Goal: Check status: Check status

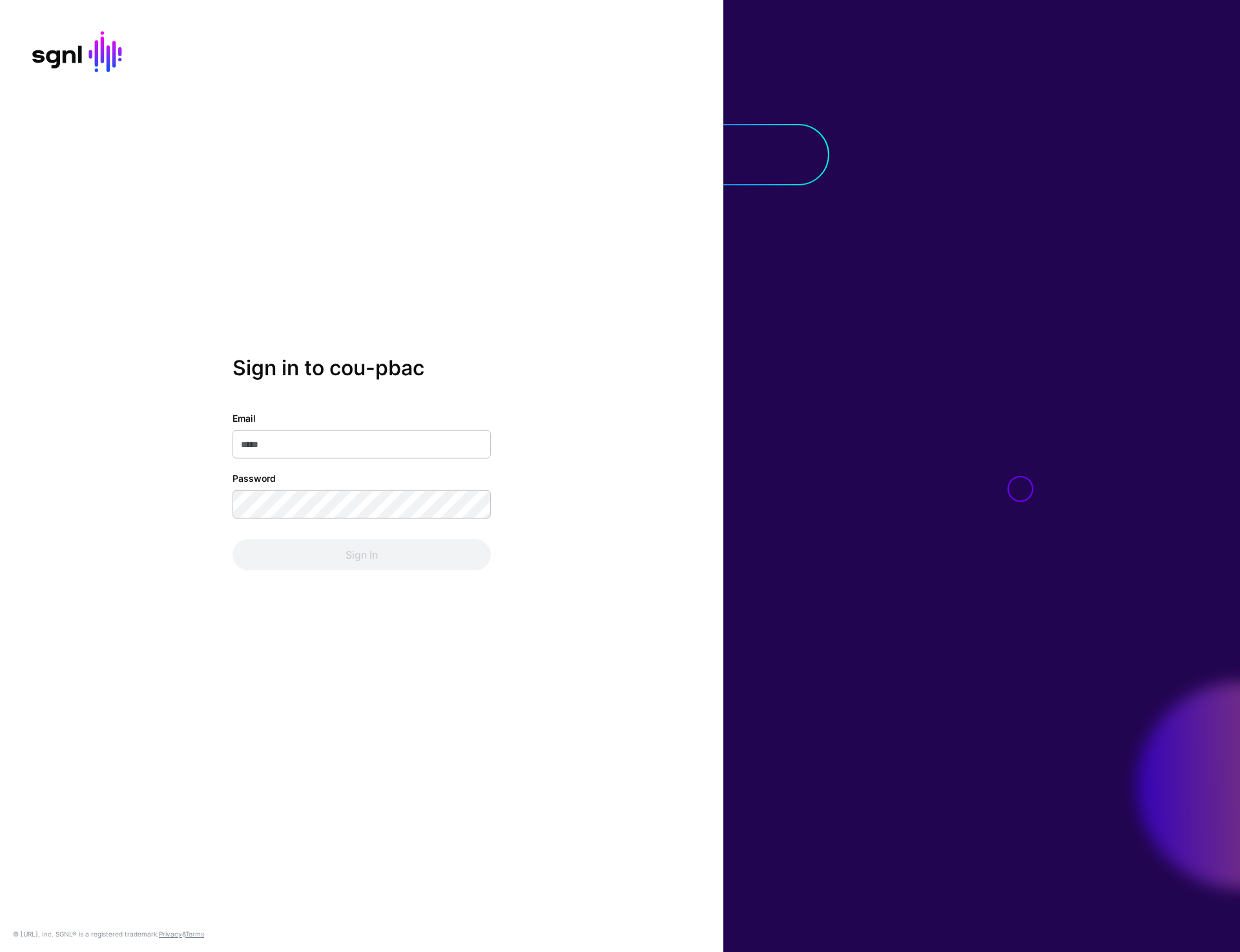
type input "**********"
click at [336, 548] on button "Sign In" at bounding box center [362, 555] width 258 height 31
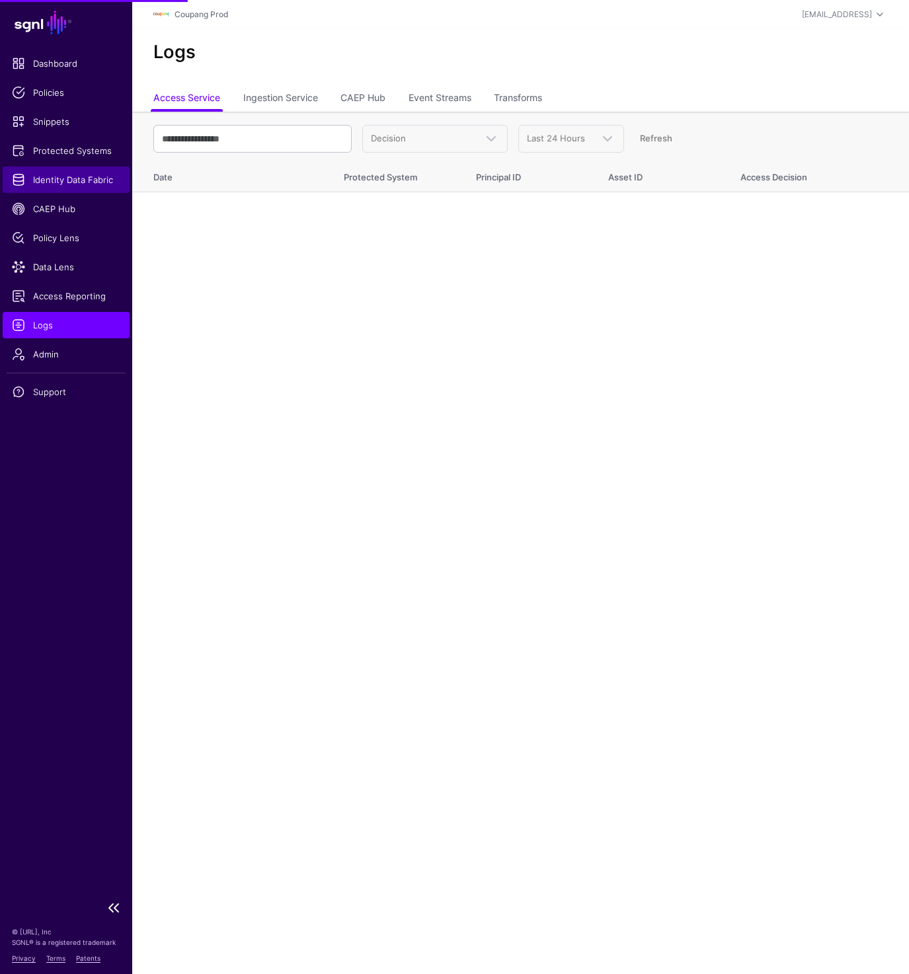
click at [69, 174] on span "Identity Data Fabric" at bounding box center [66, 179] width 108 height 13
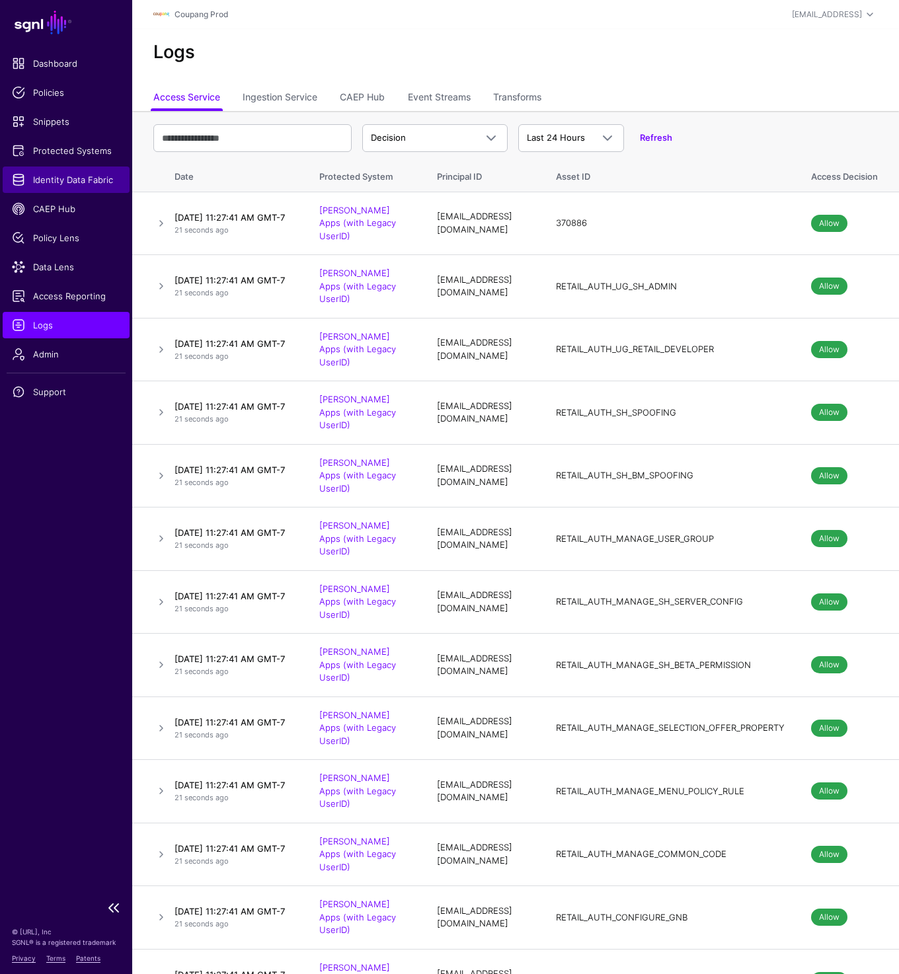
click at [53, 180] on span "Identity Data Fabric" at bounding box center [66, 179] width 108 height 13
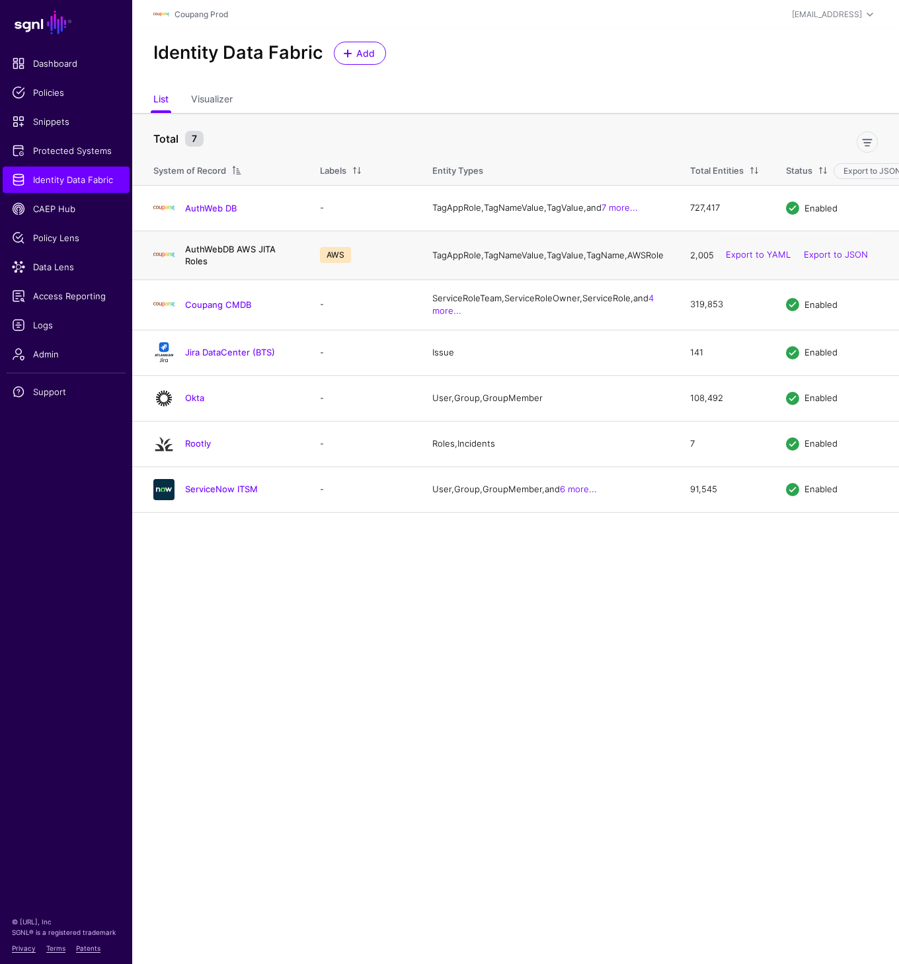
click at [202, 256] on link "AuthWebDB AWS JITA Roles" at bounding box center [230, 255] width 91 height 22
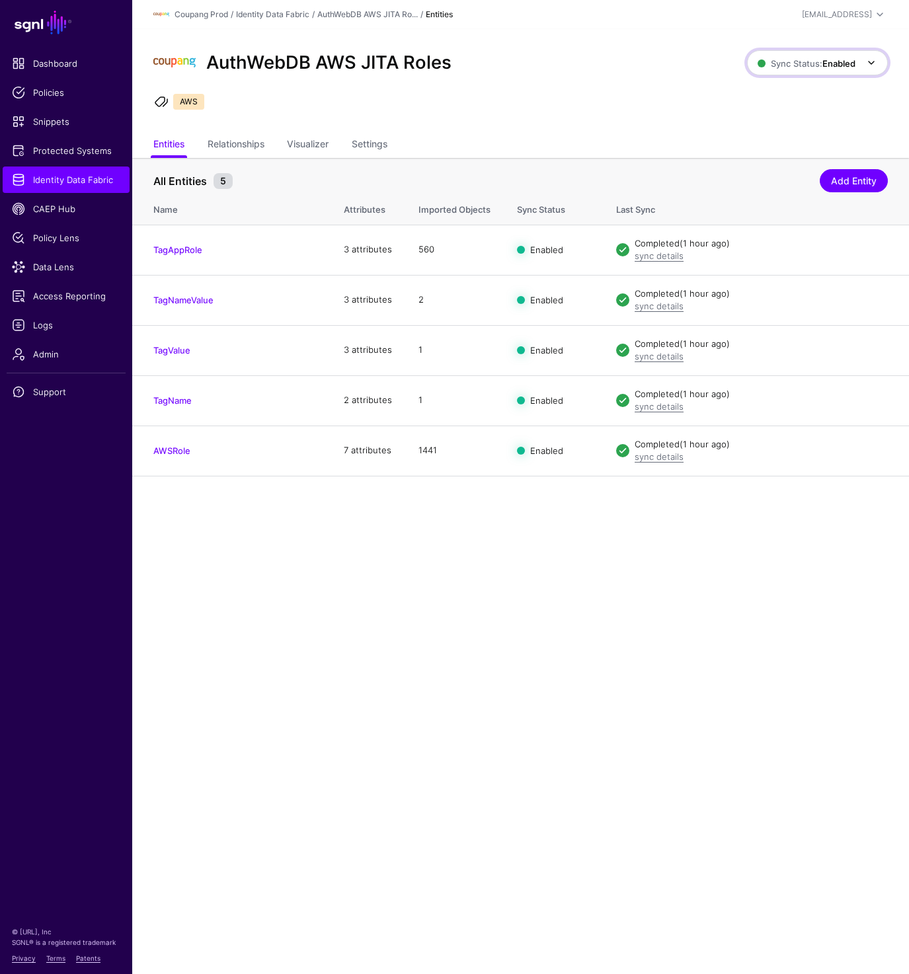
click at [820, 56] on span "Sync Status: Enabled" at bounding box center [806, 63] width 98 height 15
click at [785, 148] on span "Disabled Syncing inactive for all configured entities" at bounding box center [803, 158] width 148 height 43
click at [845, 63] on strong "Disabled" at bounding box center [837, 63] width 35 height 11
click at [794, 110] on span "Syncing active for all configured entities that are enabled" at bounding box center [808, 115] width 137 height 22
click at [549, 94] on ul "AWS" at bounding box center [520, 104] width 738 height 20
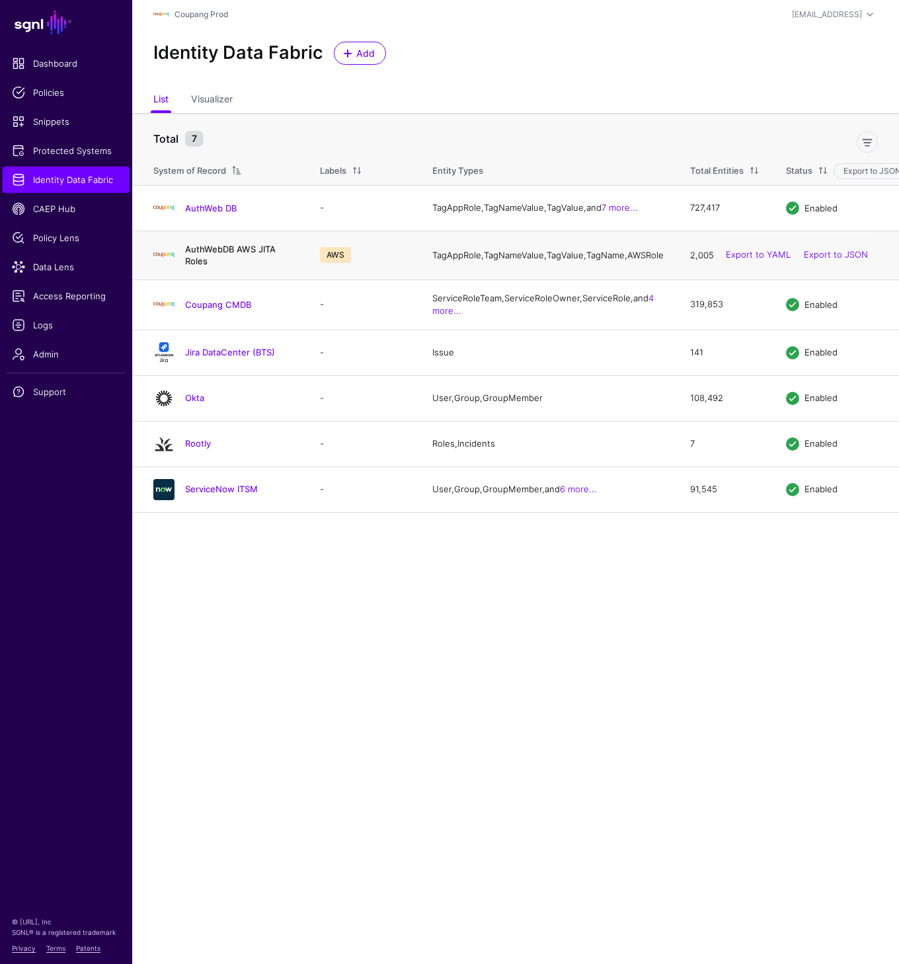
click at [255, 260] on link "AuthWebDB AWS JITA Roles" at bounding box center [230, 255] width 91 height 22
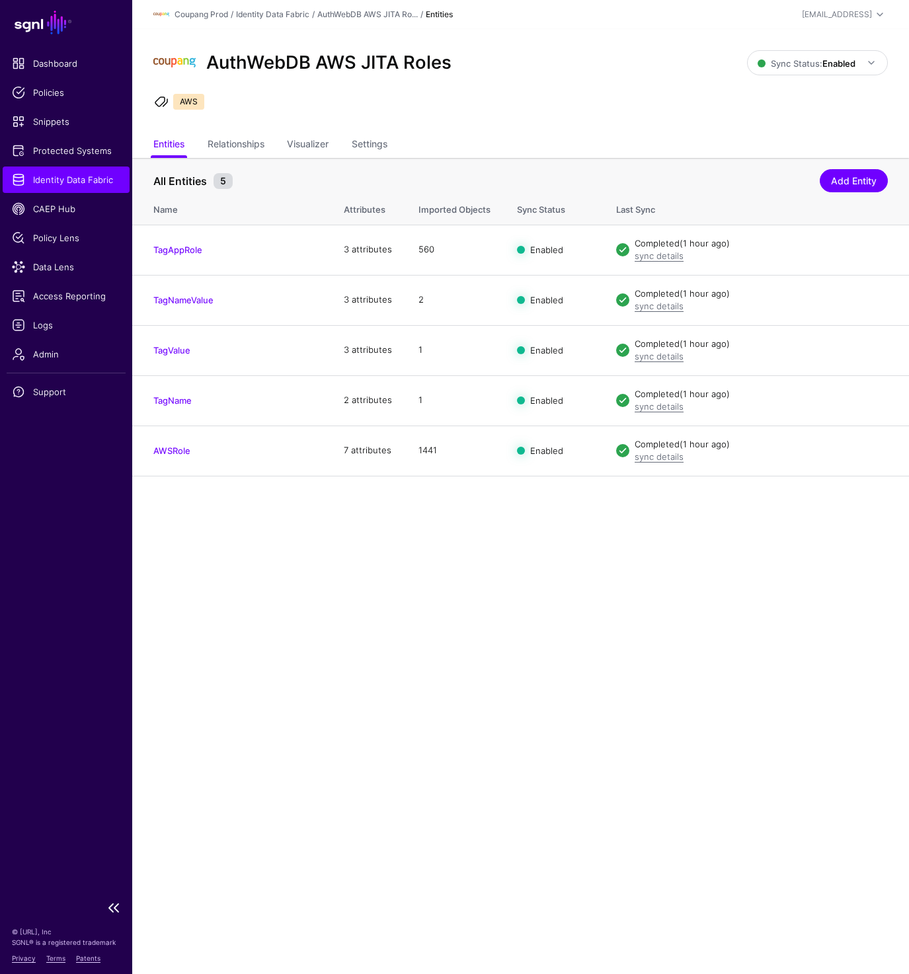
click at [83, 185] on span "Identity Data Fabric" at bounding box center [66, 179] width 108 height 13
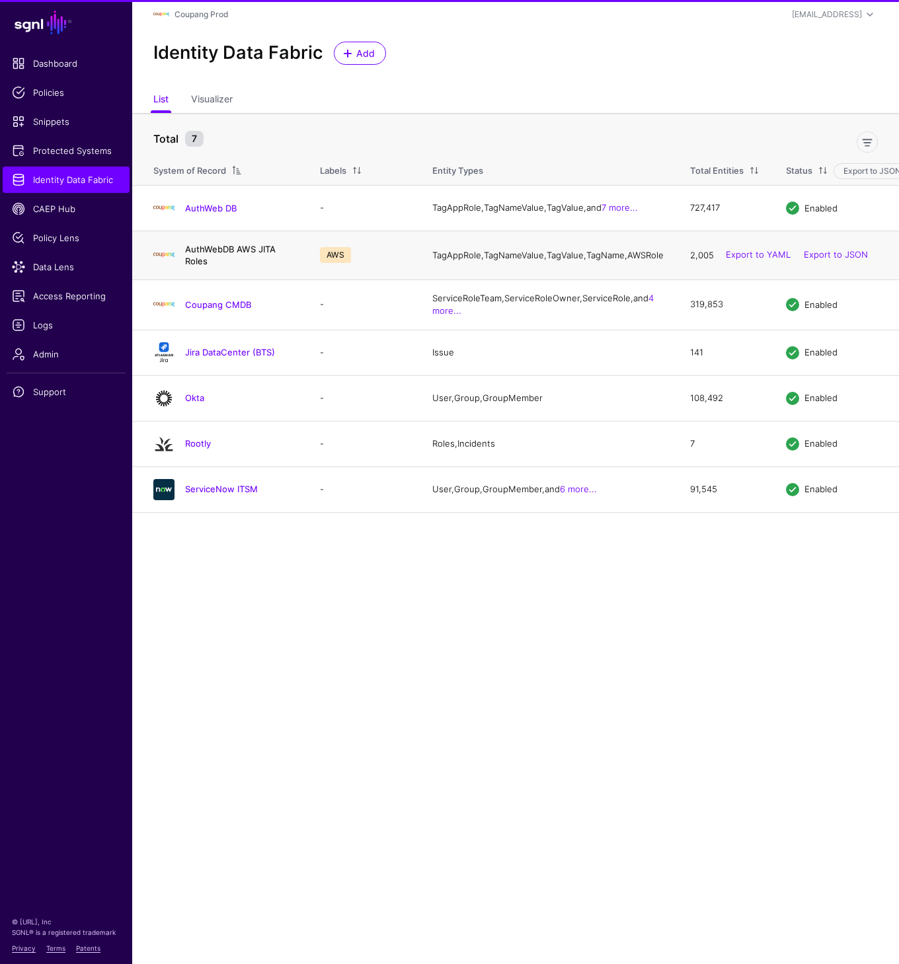
click at [224, 261] on link "AuthWebDB AWS JITA Roles" at bounding box center [230, 255] width 91 height 22
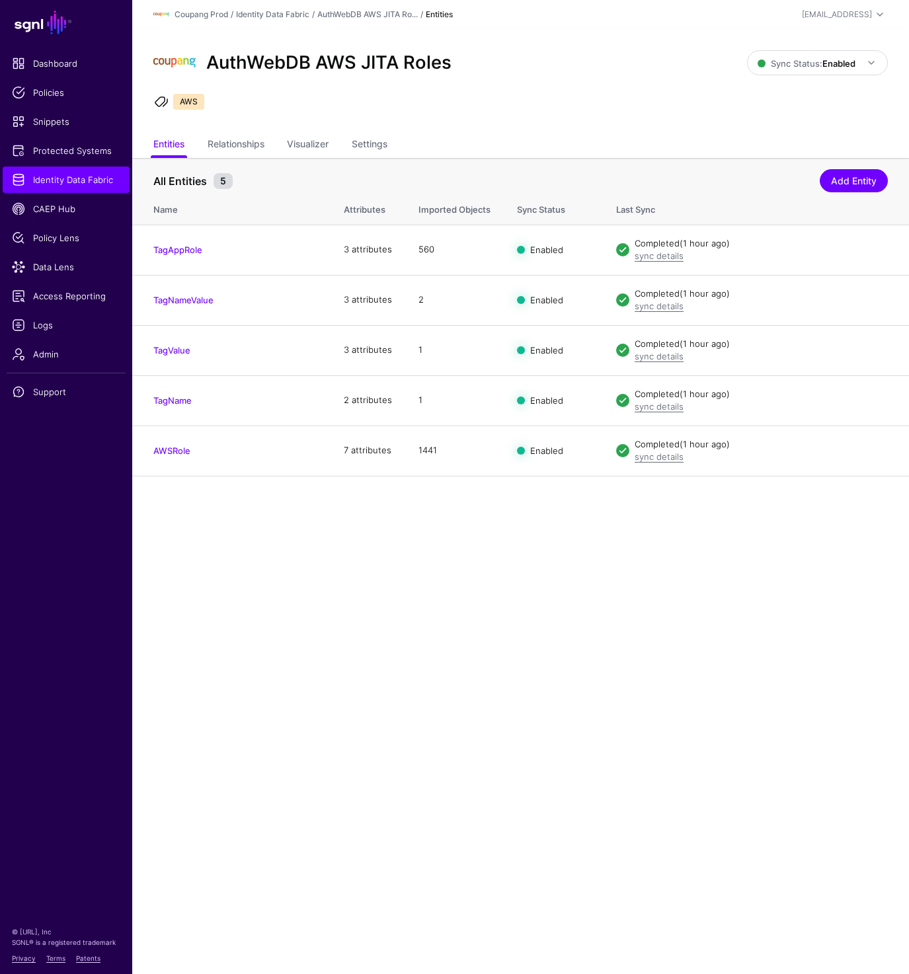
click at [531, 675] on main "SGNL Dashboard Policies Snippets Protected Systems Identity Data Fabric CAEP Hu…" at bounding box center [454, 487] width 909 height 974
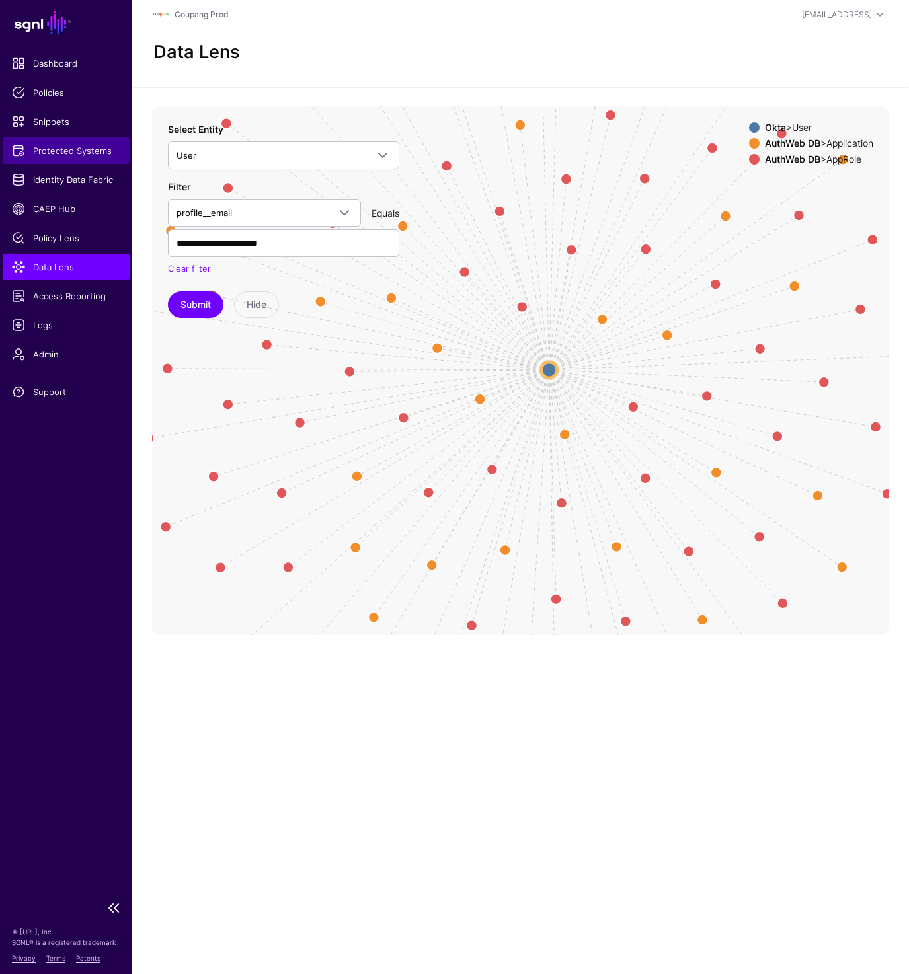
click at [66, 154] on span "Protected Systems" at bounding box center [66, 150] width 108 height 13
